Goal: Information Seeking & Learning: Check status

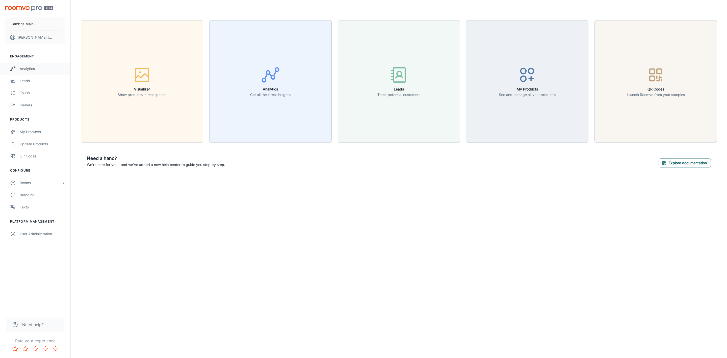
click at [29, 68] on div "Analytics" at bounding box center [43, 69] width 46 height 6
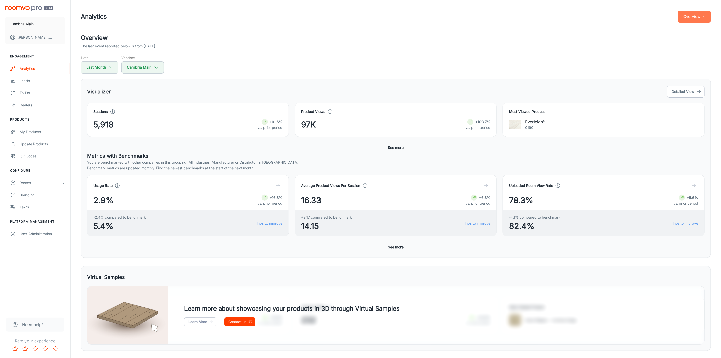
click at [704, 15] on icon "button" at bounding box center [704, 17] width 4 height 4
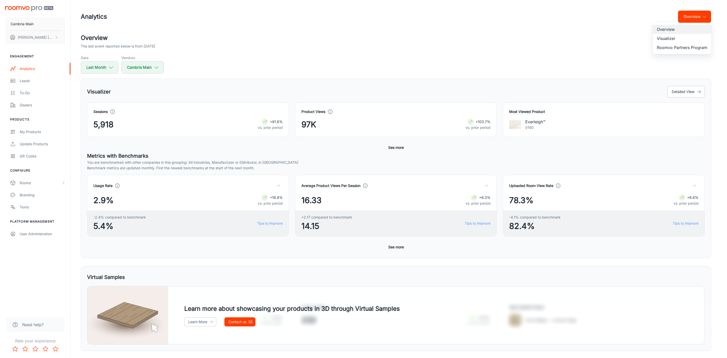
click at [674, 45] on li "Roomvo Partners Program" at bounding box center [682, 47] width 59 height 9
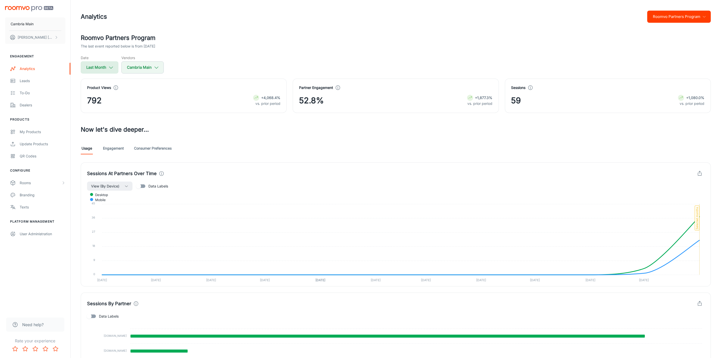
click at [98, 64] on button "Last Month" at bounding box center [100, 67] width 38 height 12
select select "7"
select select "2025"
select select "7"
select select "2025"
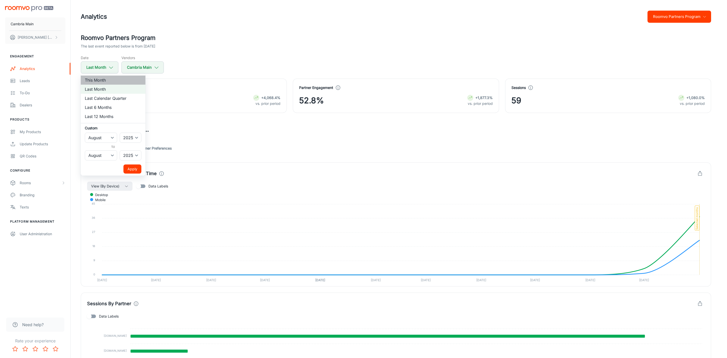
click at [96, 78] on li "This Month" at bounding box center [113, 79] width 65 height 9
select select "8"
click at [139, 165] on button "Apply" at bounding box center [132, 168] width 18 height 9
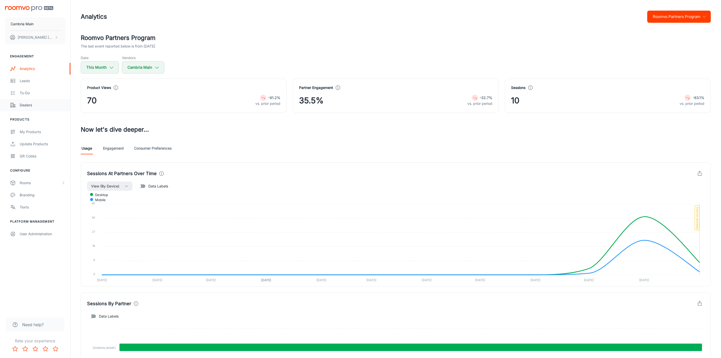
click at [25, 103] on div "Dealers" at bounding box center [43, 105] width 46 height 6
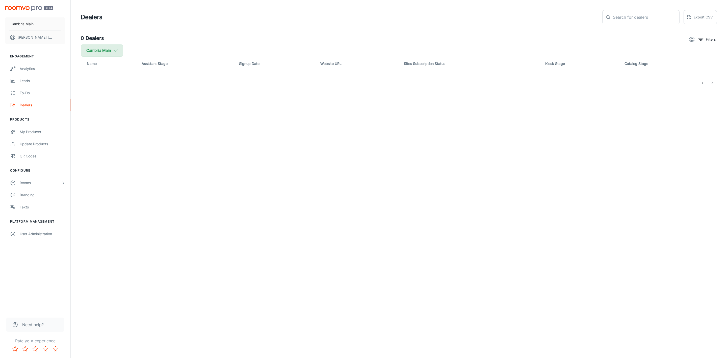
click at [103, 50] on button "Cambria Main" at bounding box center [102, 50] width 42 height 12
click at [93, 116] on label "Cambria" at bounding box center [123, 121] width 85 height 12
click at [92, 116] on input "Cambria" at bounding box center [87, 121] width 10 height 10
checkbox input "true"
click at [146, 143] on button "Apply" at bounding box center [155, 143] width 18 height 9
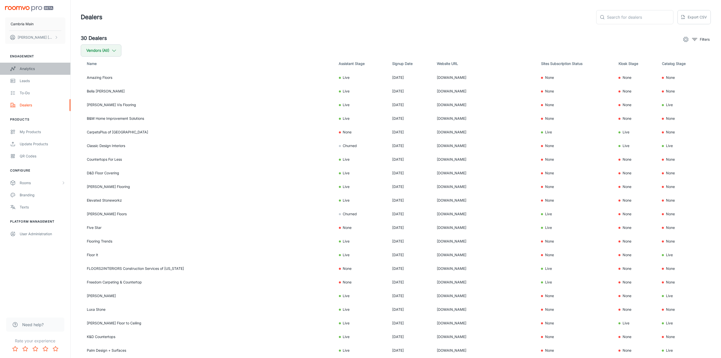
click at [30, 65] on link "Analytics" at bounding box center [35, 69] width 70 height 12
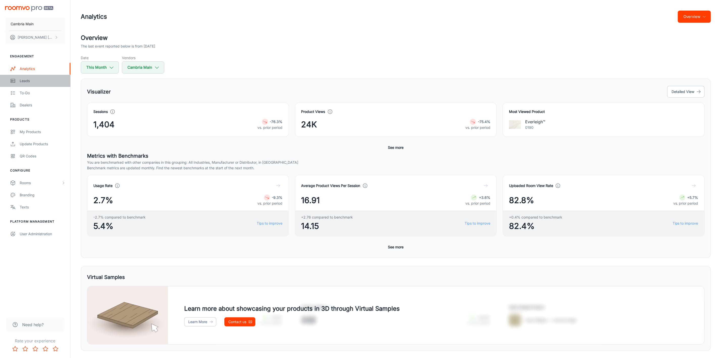
click at [21, 82] on div "Leads" at bounding box center [43, 81] width 46 height 6
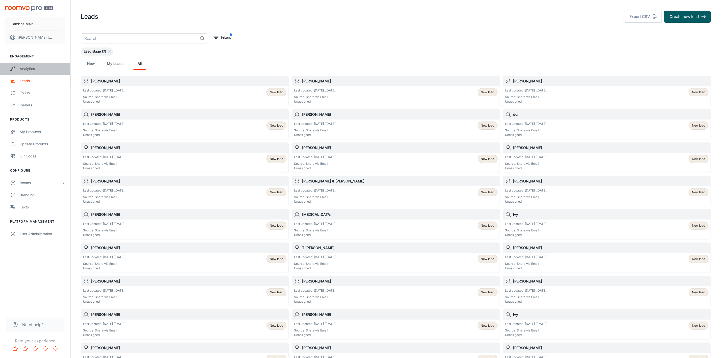
click at [26, 69] on div "Analytics" at bounding box center [43, 69] width 46 height 6
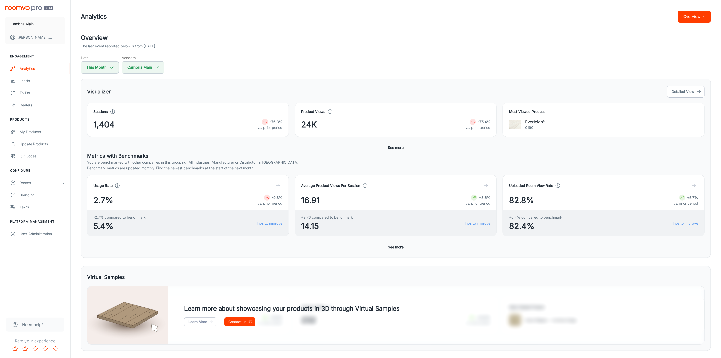
click at [718, 17] on div "Analytics Overview Overview The last event reported below is from [DATE] Date T…" at bounding box center [396, 221] width 650 height 443
click at [705, 17] on icon "button" at bounding box center [704, 17] width 4 height 4
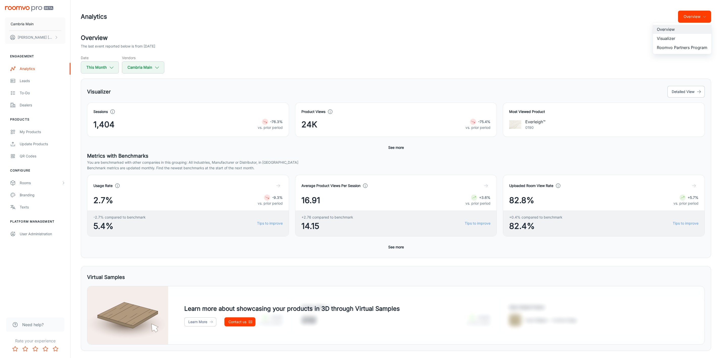
click at [671, 37] on li "Visualizer" at bounding box center [682, 38] width 59 height 9
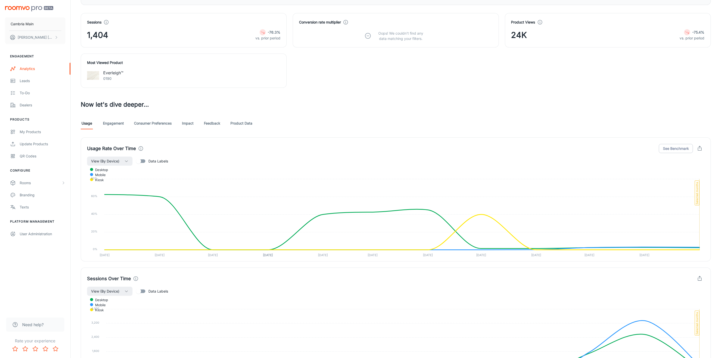
scroll to position [189, 0]
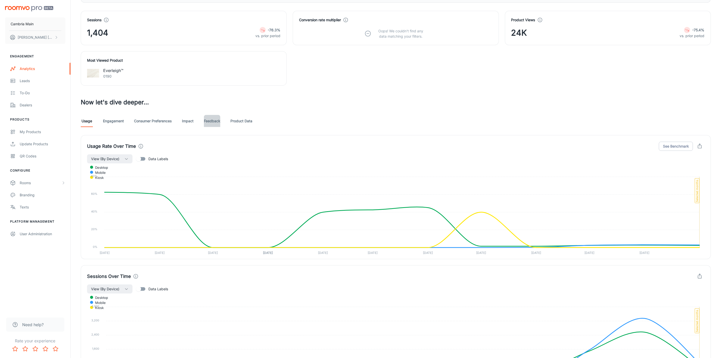
click at [214, 120] on link "Feedback" at bounding box center [212, 121] width 16 height 12
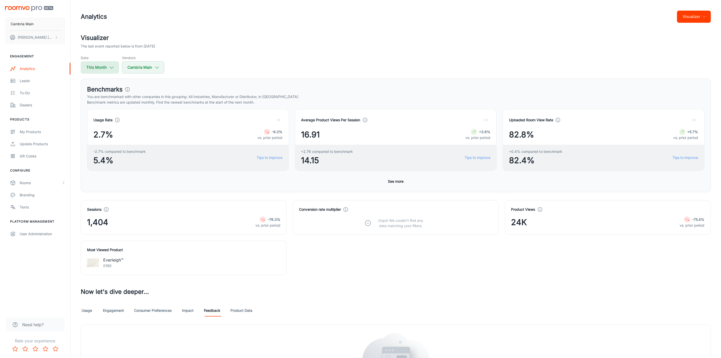
click at [108, 66] on button "This Month" at bounding box center [100, 67] width 38 height 12
select select "8"
select select "2025"
select select "8"
select select "2025"
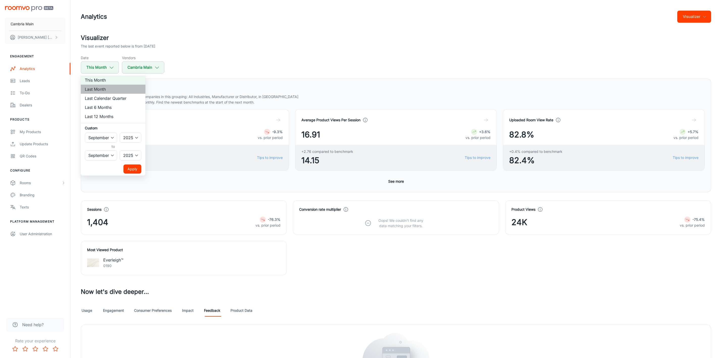
click at [105, 90] on li "Last Month" at bounding box center [113, 89] width 65 height 9
select select "7"
click at [244, 59] on div at bounding box center [363, 179] width 727 height 358
select select "8"
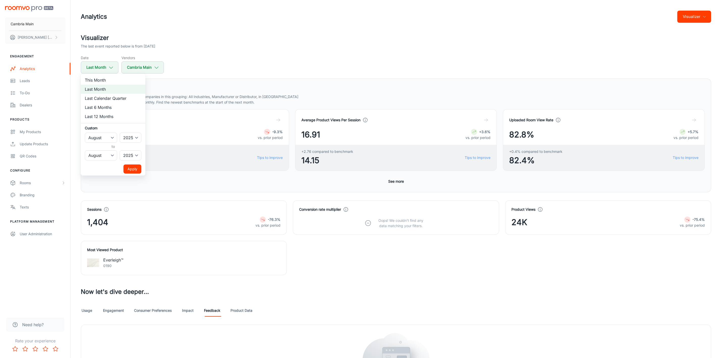
select select "8"
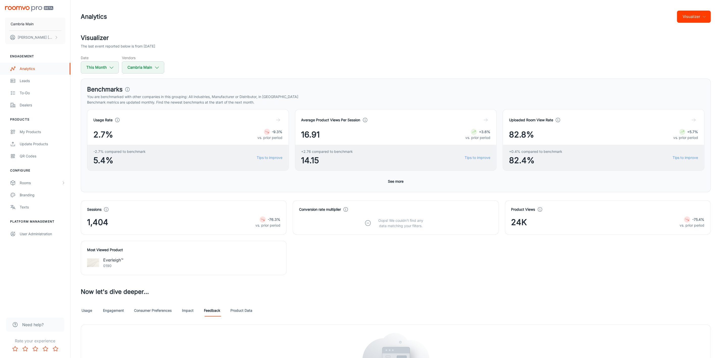
click at [25, 65] on link "Analytics" at bounding box center [35, 69] width 70 height 12
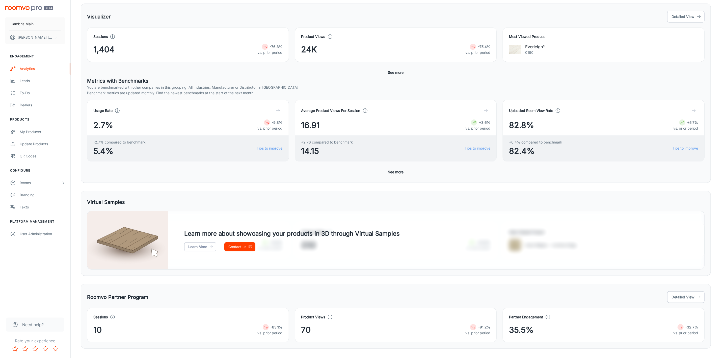
scroll to position [76, 0]
click at [397, 169] on button "See more" at bounding box center [396, 171] width 20 height 9
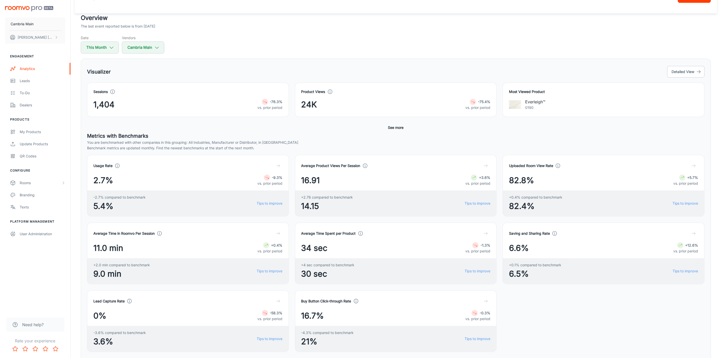
scroll to position [0, 0]
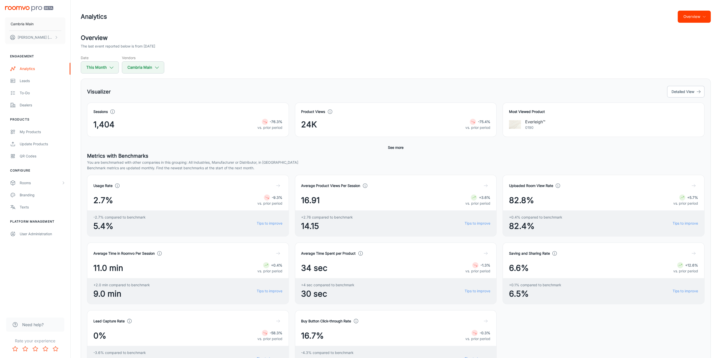
click at [705, 16] on icon "button" at bounding box center [704, 17] width 4 height 4
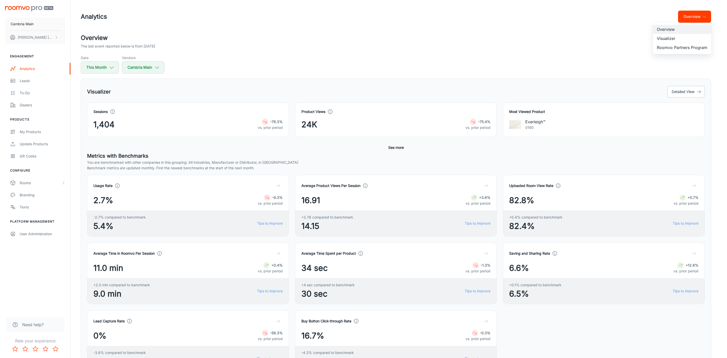
click at [689, 46] on li "Roomvo Partners Program" at bounding box center [682, 47] width 59 height 9
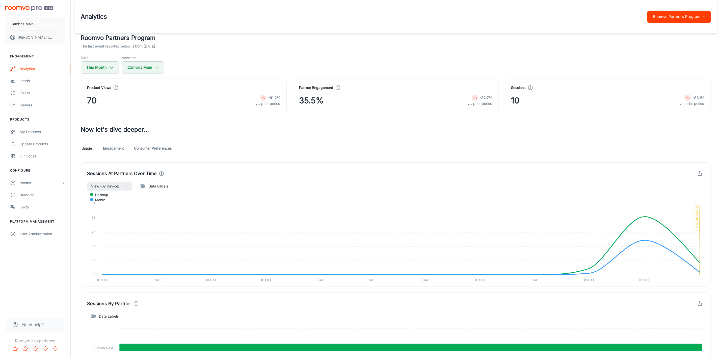
scroll to position [79, 0]
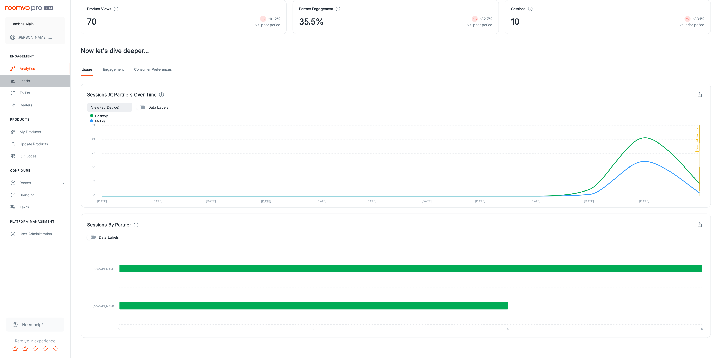
click at [26, 77] on link "Leads" at bounding box center [35, 81] width 70 height 12
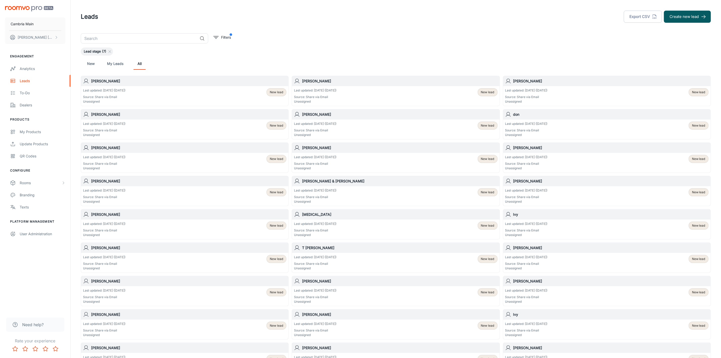
click at [494, 27] on header "Leads Export CSV Create new lead" at bounding box center [396, 16] width 642 height 33
